Goal: Task Accomplishment & Management: Use online tool/utility

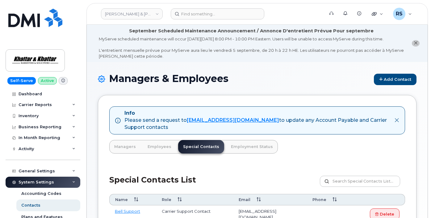
scroll to position [41, 0]
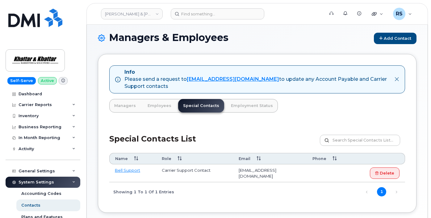
click at [4, 201] on div "Self-Serve Active Dashboard Carrier Reports Monthly Billing Data Daily Data Poo…" at bounding box center [42, 109] width 84 height 218
click at [265, 33] on div "Managers & Employees Add Contact Info Please send a request to mobilitysupport@…" at bounding box center [257, 127] width 341 height 212
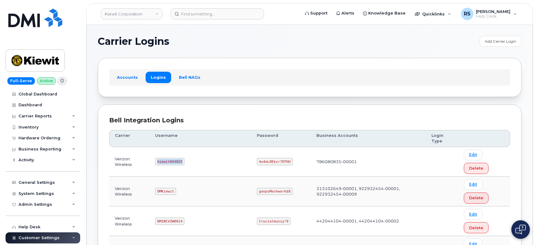
drag, startPoint x: 161, startPoint y: 148, endPoint x: 186, endPoint y: 150, distance: 25.4
click at [186, 150] on td "kiewit043025" at bounding box center [201, 162] width 102 height 30
copy code "kiewit043025"
click at [246, 41] on h1 "Carrier Logins" at bounding box center [287, 41] width 379 height 10
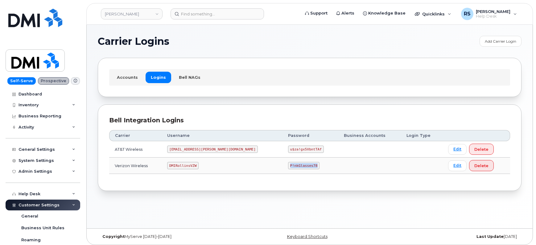
drag, startPoint x: 256, startPoint y: 166, endPoint x: 282, endPoint y: 167, distance: 26.6
click at [288, 167] on code "P!nkGlasses78" at bounding box center [303, 165] width 31 height 7
copy code "P!nkGlasses78"
